Goal: Navigation & Orientation: Understand site structure

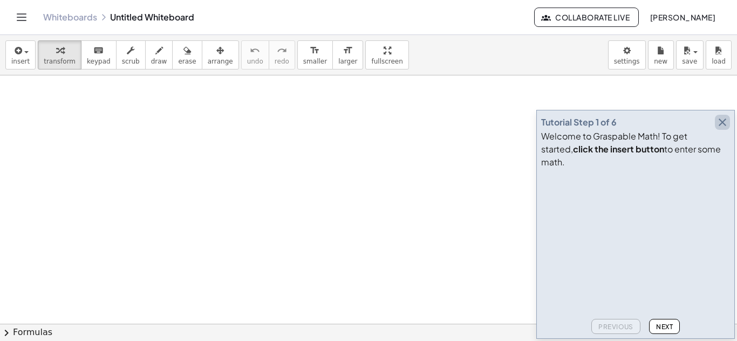
click at [723, 129] on icon "button" at bounding box center [722, 122] width 13 height 13
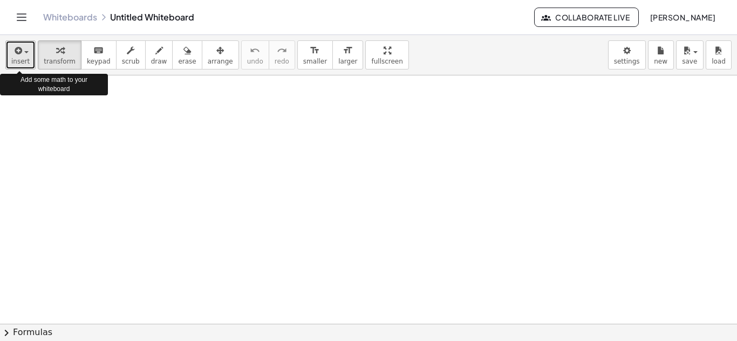
click at [27, 67] on button "insert" at bounding box center [20, 54] width 30 height 29
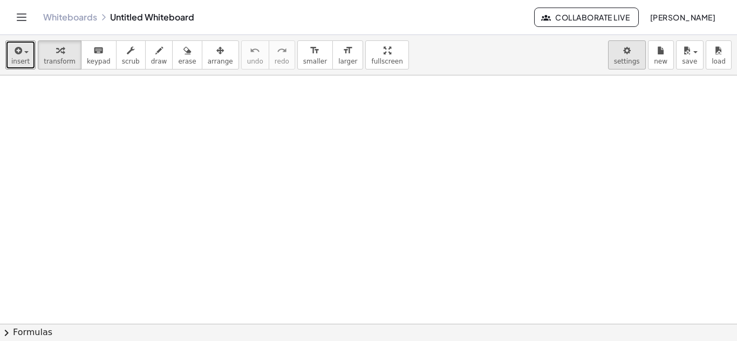
click at [621, 65] on body "Graspable Math Activities Whiteboards Classes Account v1.30.2 | Privacy policy …" at bounding box center [368, 170] width 737 height 341
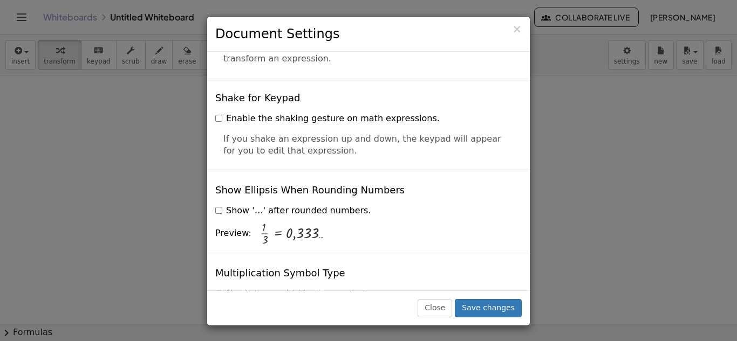
scroll to position [2643, 0]
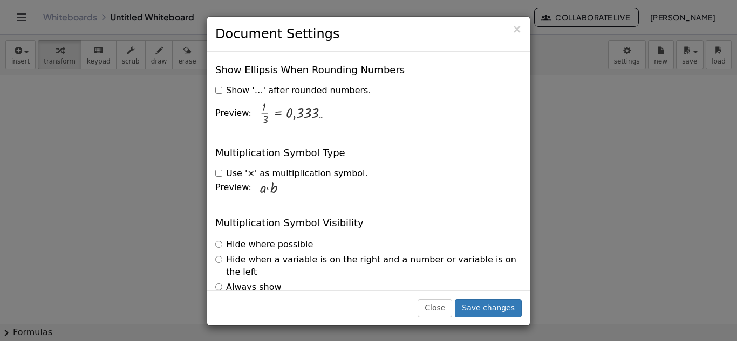
click at [657, 192] on div "× Document Settings These settings are saved with the document you are currentl…" at bounding box center [368, 170] width 737 height 341
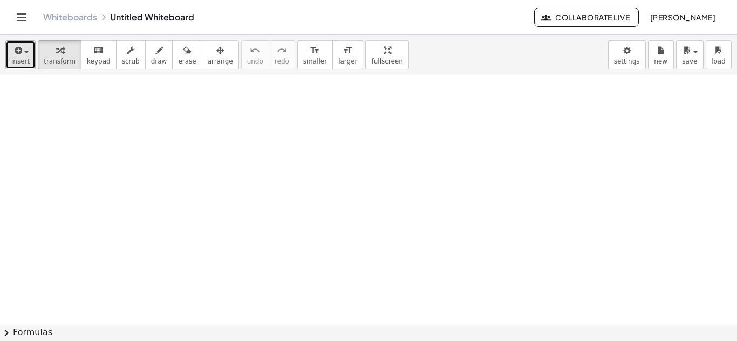
click at [25, 54] on div "button" at bounding box center [20, 50] width 18 height 13
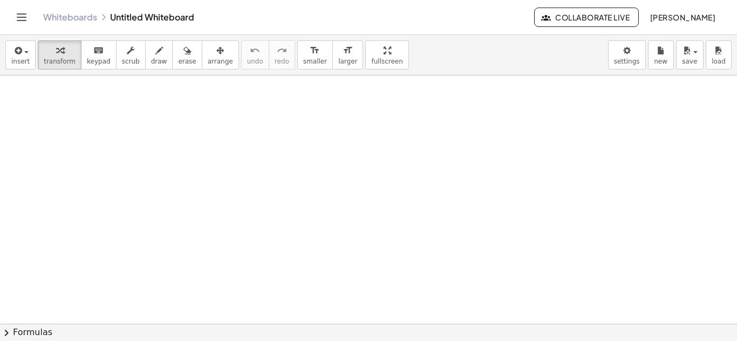
click at [23, 9] on button "Toggle navigation" at bounding box center [21, 17] width 17 height 17
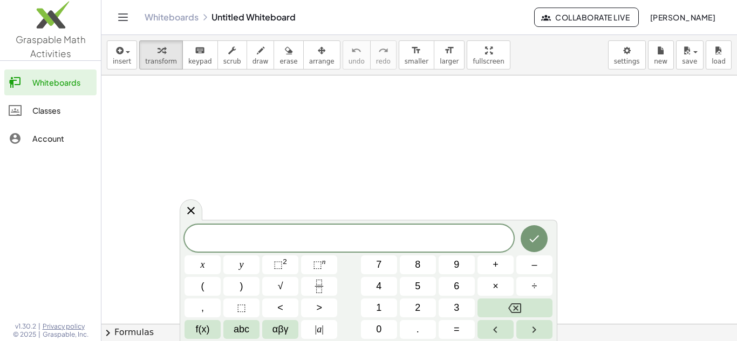
scroll to position [207, 0]
